Goal: Check status: Check status

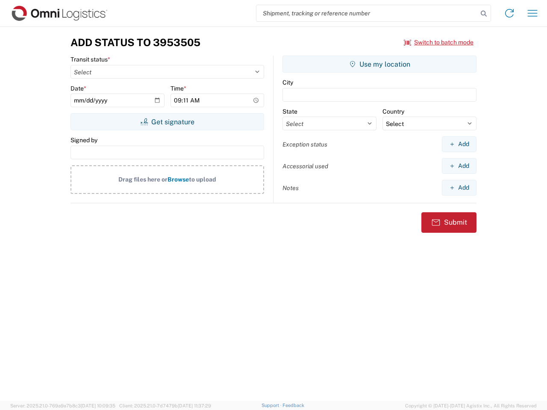
click at [367, 13] on input "search" at bounding box center [366, 13] width 221 height 16
click at [483, 14] on icon at bounding box center [483, 14] width 12 height 12
click at [509, 13] on icon at bounding box center [509, 13] width 14 height 14
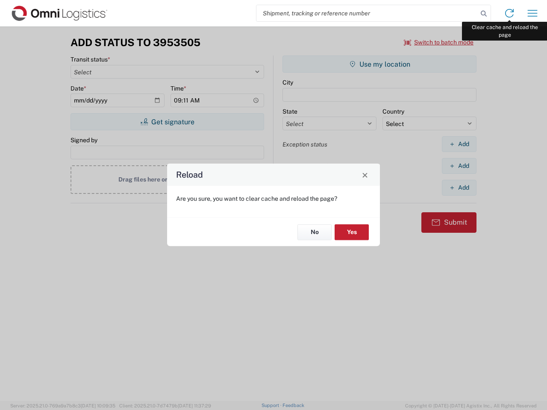
click at [532, 13] on div "Reload Are you sure, you want to clear cache and reload the page? No Yes" at bounding box center [273, 205] width 547 height 410
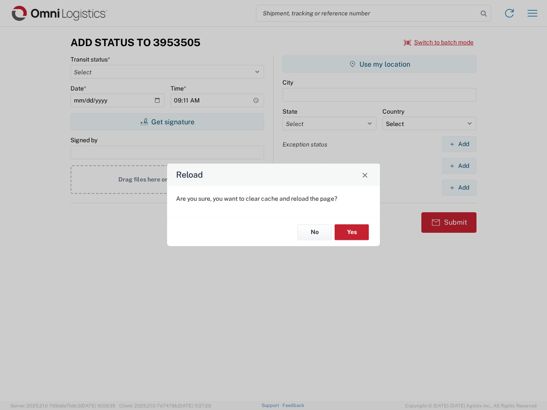
click at [439, 42] on div "Reload Are you sure, you want to clear cache and reload the page? No Yes" at bounding box center [273, 205] width 547 height 410
click at [167, 122] on div "Reload Are you sure, you want to clear cache and reload the page? No Yes" at bounding box center [273, 205] width 547 height 410
click at [379, 64] on div "Reload Are you sure, you want to clear cache and reload the page? No Yes" at bounding box center [273, 205] width 547 height 410
click at [459, 144] on div "Reload Are you sure, you want to clear cache and reload the page? No Yes" at bounding box center [273, 205] width 547 height 410
click at [459, 166] on div "Reload Are you sure, you want to clear cache and reload the page? No Yes" at bounding box center [273, 205] width 547 height 410
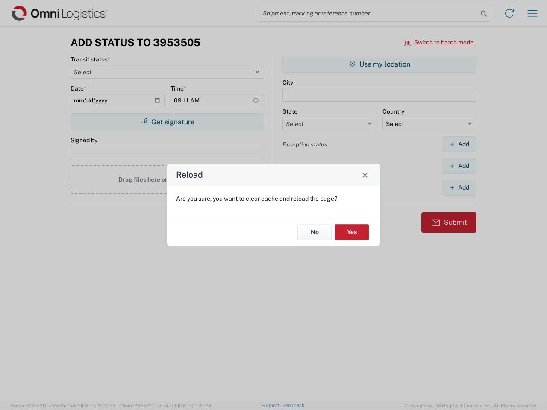
click at [459, 187] on div "Reload Are you sure, you want to clear cache and reload the page? No Yes" at bounding box center [273, 205] width 547 height 410
